Goal: Navigation & Orientation: Find specific page/section

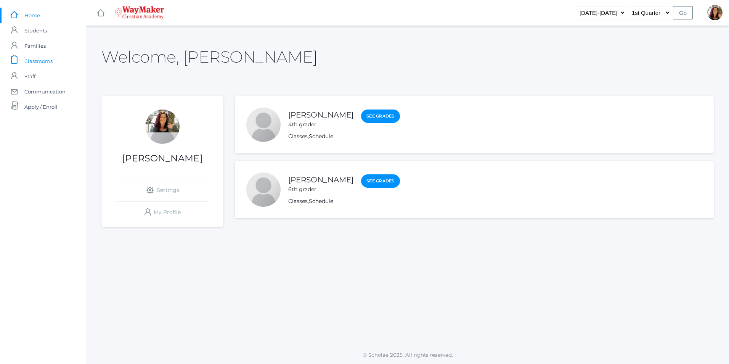
click at [41, 62] on span "Classrooms" at bounding box center [38, 60] width 28 height 15
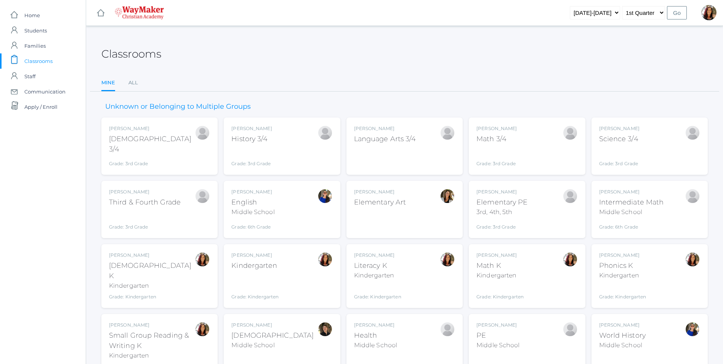
click at [179, 149] on div "Joshua Bennett Bible 3/4 Grade: 3rd Grade 03ELEM" at bounding box center [159, 146] width 101 height 42
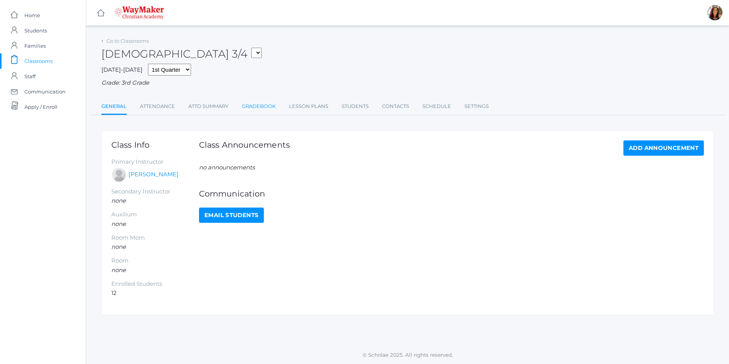
click at [262, 108] on link "Gradebook" at bounding box center [259, 106] width 34 height 15
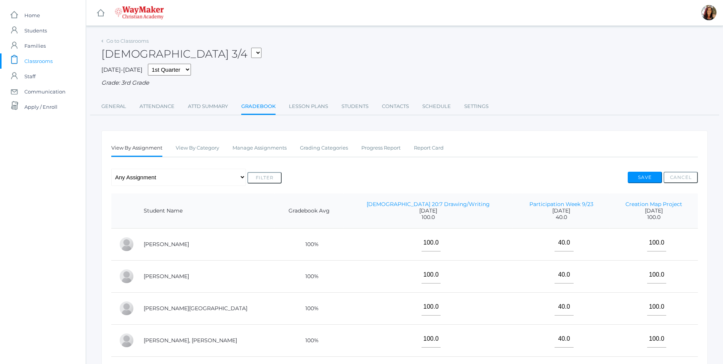
click at [251, 51] on select "KINDER - Phonics K Kindergarten KINDER - Literacy K Kindergarten KINDER - Bible…" at bounding box center [256, 53] width 10 height 10
select select "2612"
click at [251, 48] on select "KINDER - Phonics K Kindergarten KINDER - Literacy K Kindergarten KINDER - Bible…" at bounding box center [256, 53] width 10 height 10
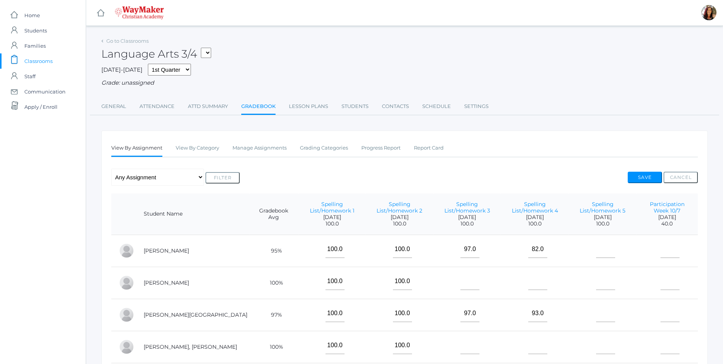
click at [210, 53] on select "KINDER - Phonics K Kindergarten KINDER - Literacy K Kindergarten KINDER - [DEMO…" at bounding box center [206, 53] width 10 height 10
select select "2574"
click at [204, 48] on select "KINDER - Phonics K Kindergarten KINDER - Literacy K Kindergarten KINDER - [DEMO…" at bounding box center [206, 53] width 10 height 10
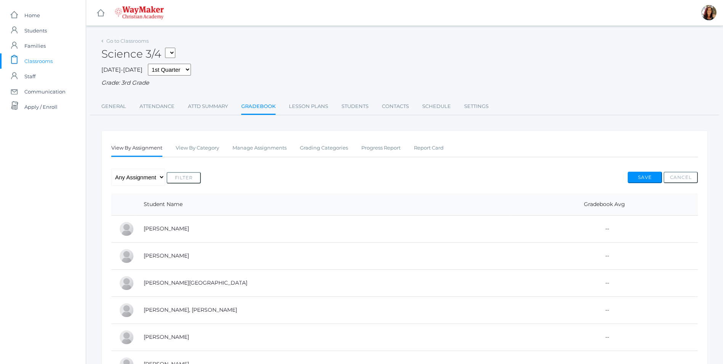
click at [173, 50] on select "KINDER - Phonics K Kindergarten KINDER - Literacy K Kindergarten KINDER - [DEMO…" at bounding box center [170, 53] width 10 height 10
select select "2573"
click at [167, 48] on select "KINDER - Phonics K Kindergarten KINDER - Literacy K Kindergarten KINDER - [DEMO…" at bounding box center [170, 53] width 10 height 10
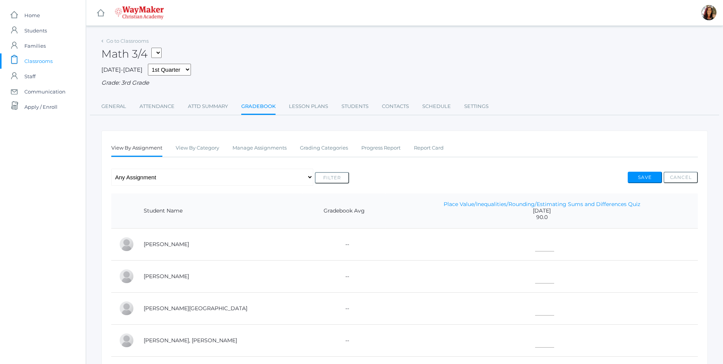
click at [157, 51] on select "KINDER - Phonics K Kindergarten KINDER - Literacy K Kindergarten KINDER - [DEMO…" at bounding box center [156, 53] width 10 height 10
select select "2575"
click at [154, 48] on select "KINDER - Phonics K Kindergarten KINDER - Literacy K Kindergarten KINDER - Bible…" at bounding box center [156, 53] width 10 height 10
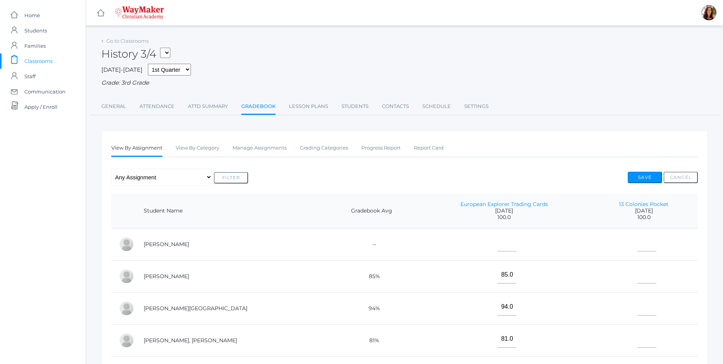
click at [34, 60] on span "Classrooms" at bounding box center [38, 60] width 28 height 15
